Goal: Use online tool/utility: Utilize a website feature to perform a specific function

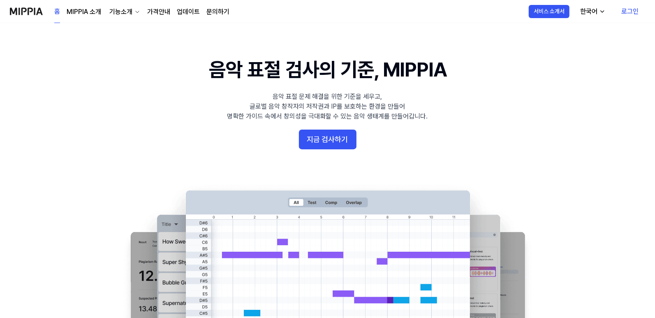
click at [632, 11] on link "로그인" at bounding box center [630, 11] width 30 height 23
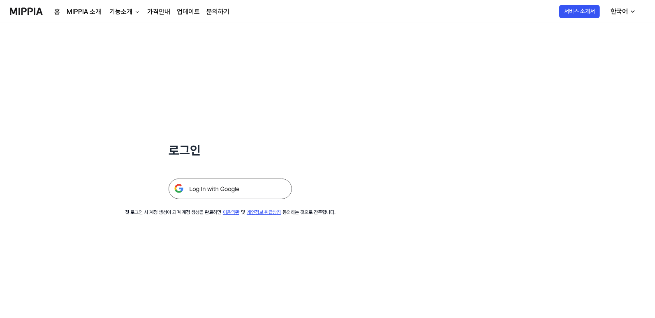
click at [229, 188] on img at bounding box center [230, 189] width 123 height 21
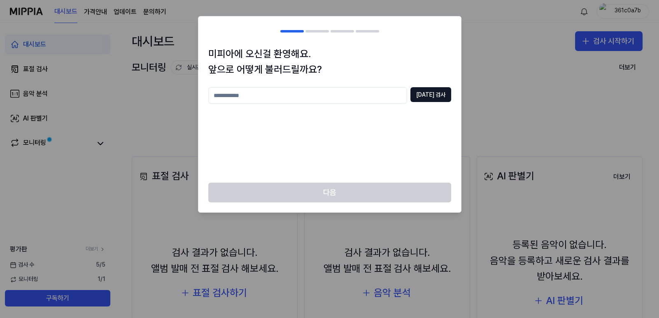
click at [272, 95] on input "text" at bounding box center [307, 95] width 199 height 16
type input "*"
type input "*****"
click at [428, 95] on button "[DATE] 검사" at bounding box center [430, 94] width 41 height 15
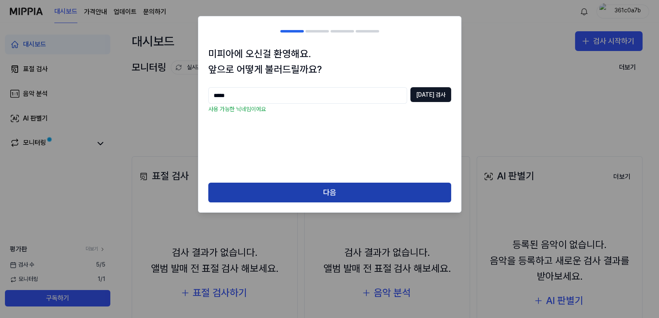
click at [341, 192] on button "다음" at bounding box center [329, 193] width 243 height 20
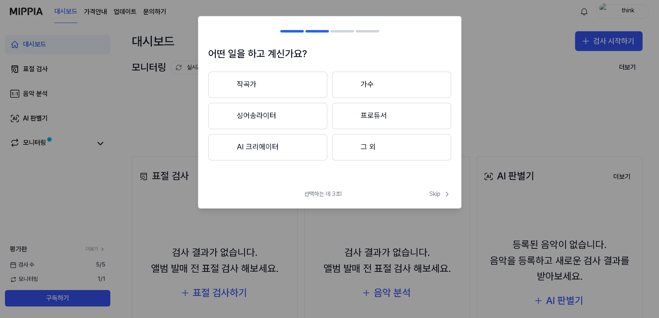
click at [259, 148] on button "AI 크리에이터" at bounding box center [267, 147] width 119 height 26
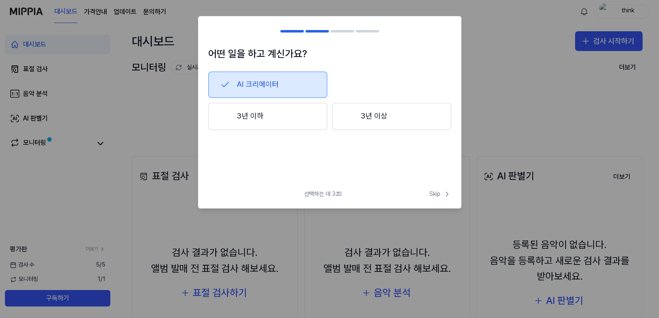
click at [258, 112] on button "3년 이하" at bounding box center [267, 116] width 119 height 27
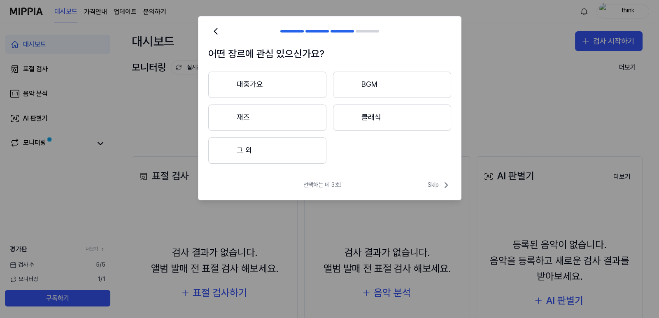
click at [253, 151] on button "그 외" at bounding box center [267, 150] width 118 height 26
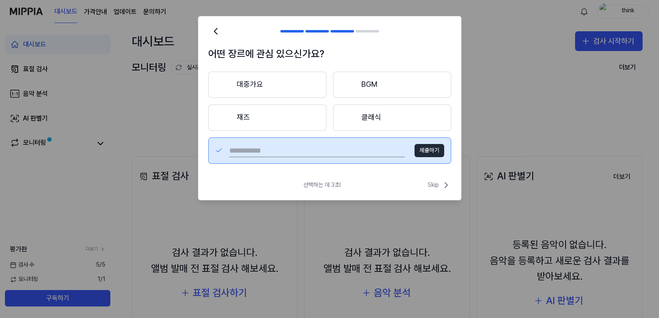
click at [260, 151] on input "text" at bounding box center [316, 150] width 175 height 13
type input "*"
type input "**"
click at [419, 151] on button "제출하기" at bounding box center [429, 150] width 30 height 13
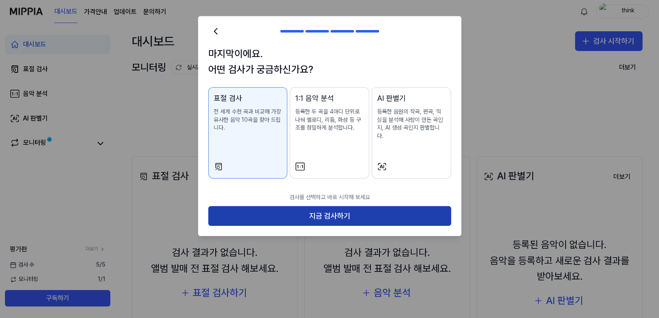
click at [360, 207] on button "지금 검사하기" at bounding box center [329, 216] width 243 height 20
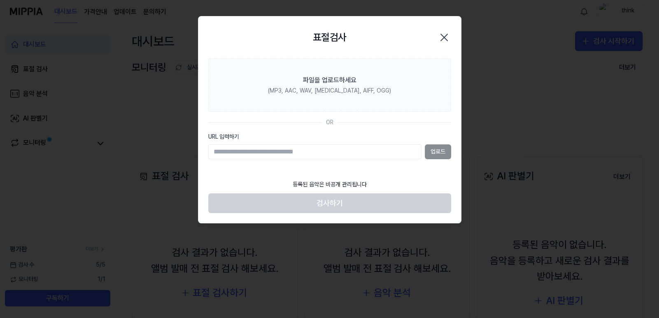
click at [448, 40] on icon "button" at bounding box center [443, 37] width 13 height 13
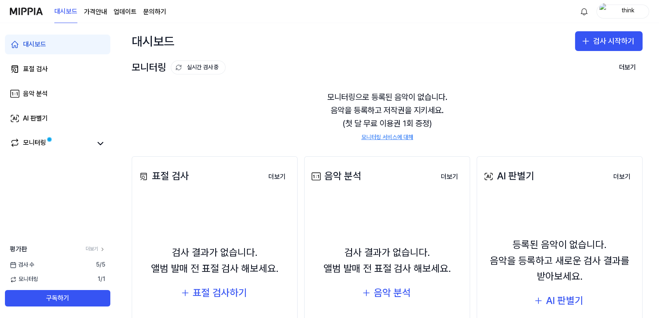
click at [98, 13] on page\) "가격안내" at bounding box center [95, 12] width 23 height 10
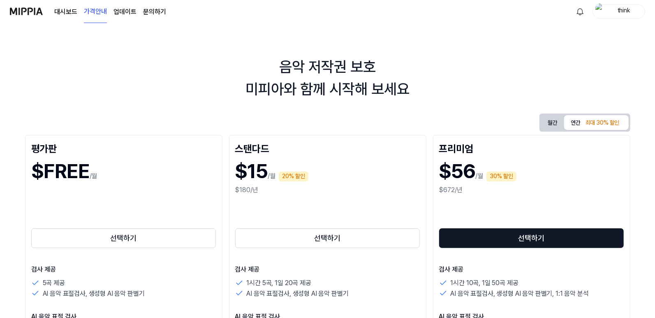
click at [73, 12] on link "대시보드" at bounding box center [65, 12] width 23 height 10
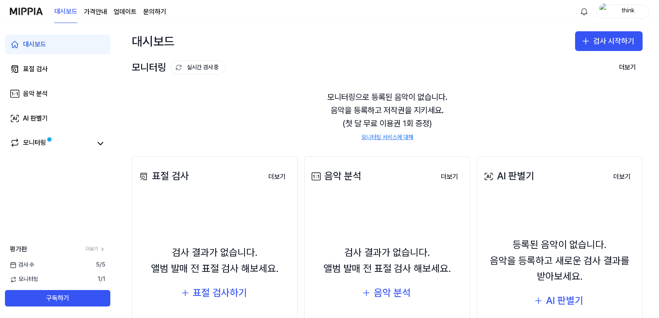
click at [33, 12] on img at bounding box center [26, 11] width 33 height 23
click at [96, 247] on link "더보기" at bounding box center [96, 249] width 20 height 7
